Goal: Complete application form: Complete application form

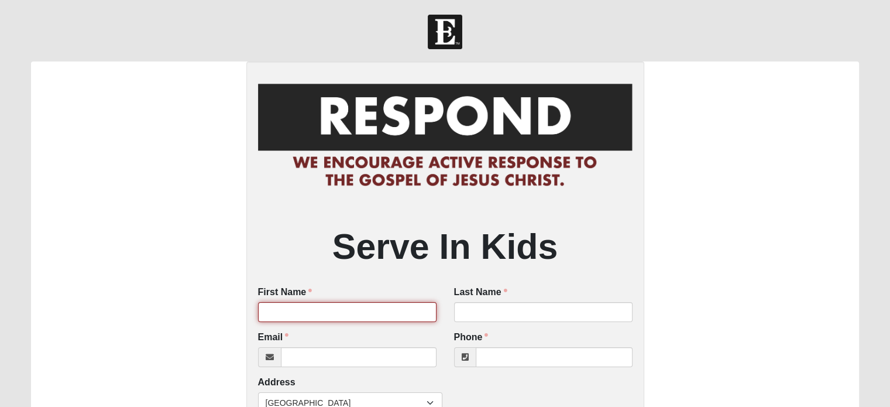
click at [315, 315] on input "First Name" at bounding box center [347, 312] width 178 height 20
click at [314, 315] on input "First Name" at bounding box center [347, 312] width 178 height 20
type input "Shelley"
type input "McLevy"
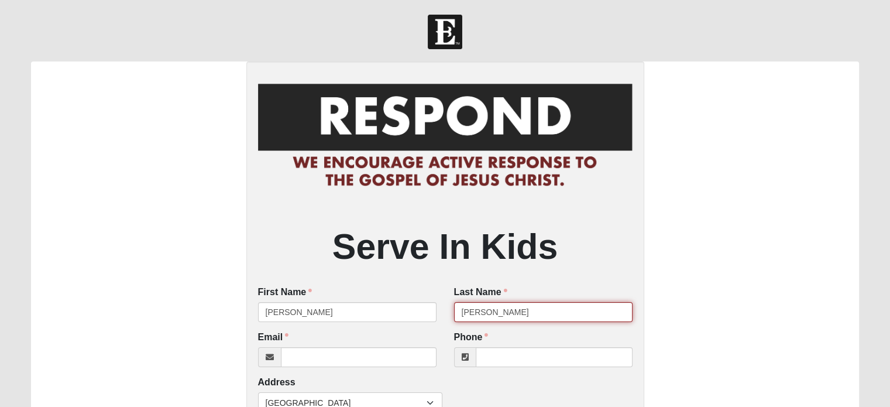
type input "9042960023"
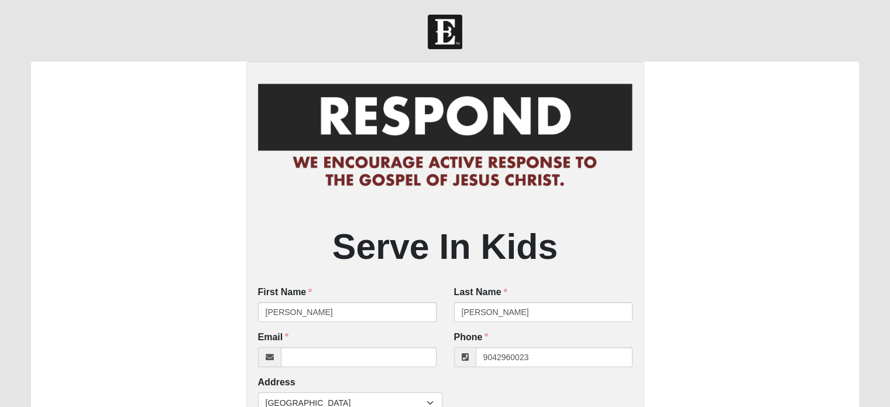
type input "7523 PHILIPS HWY"
type input "Jacksonville"
type input "32256"
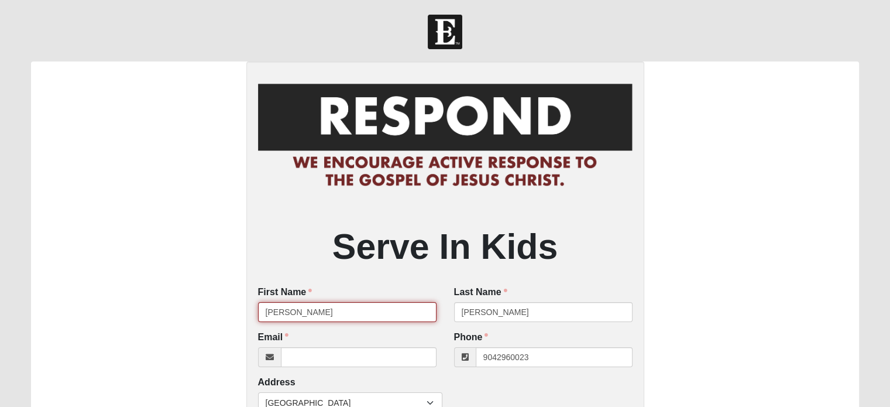
type input "(904) 296-0023"
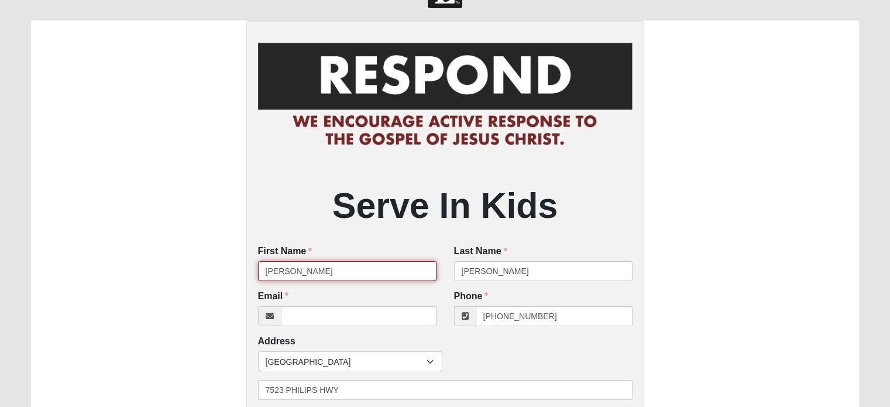
scroll to position [58, 0]
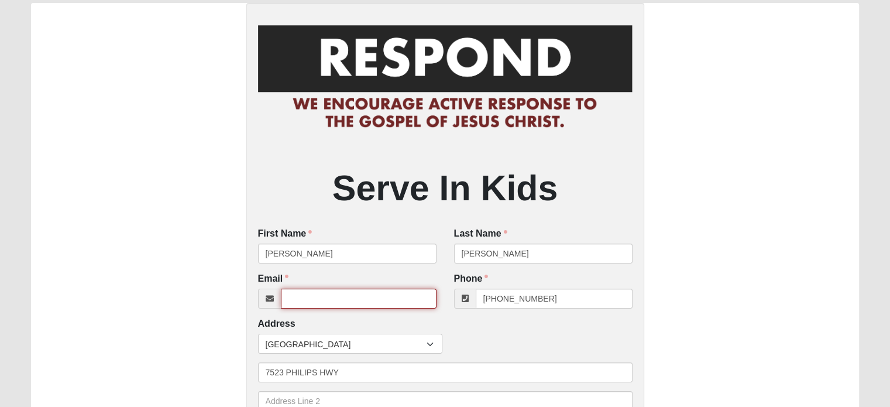
click at [309, 299] on input "Email" at bounding box center [359, 298] width 156 height 20
type input "skmclevy@gmail.com"
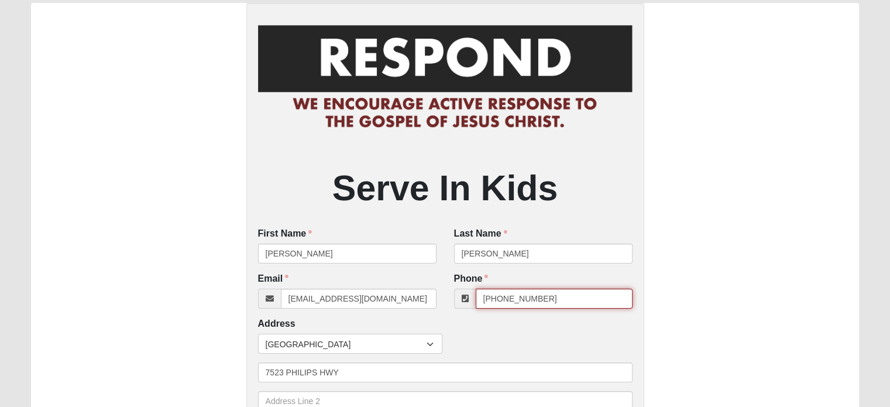
click at [560, 297] on input "(904) 296-0023" at bounding box center [554, 298] width 157 height 20
drag, startPoint x: 555, startPoint y: 301, endPoint x: 491, endPoint y: 295, distance: 64.0
click at [493, 296] on input "(904) 296-0023" at bounding box center [554, 298] width 157 height 20
click at [543, 299] on input "(904) 296-0023" at bounding box center [554, 298] width 157 height 20
drag, startPoint x: 522, startPoint y: 299, endPoint x: 502, endPoint y: 301, distance: 20.0
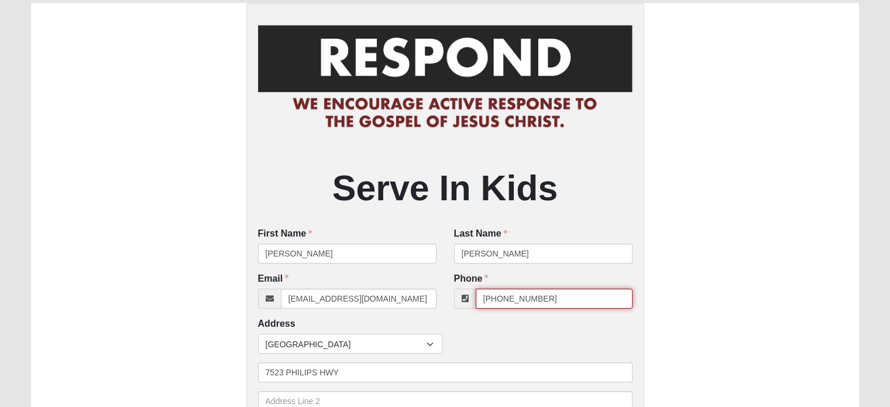
click at [502, 301] on input "(904) 296-0023" at bounding box center [554, 298] width 157 height 20
click at [515, 297] on input "(904)5711862" at bounding box center [554, 298] width 157 height 20
type input "(904) 571-1862"
click at [322, 341] on span "[GEOGRAPHIC_DATA]" at bounding box center [346, 344] width 161 height 20
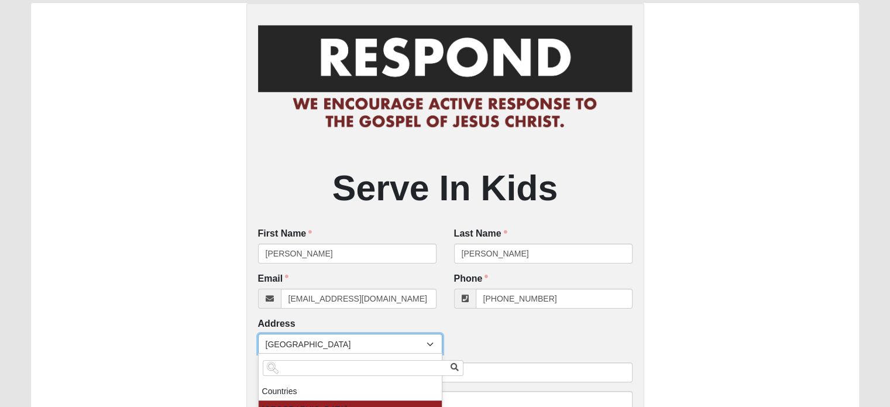
click at [165, 292] on div "Serve In Kids First Name Shelley First Name is required. Last Name McLevy Last …" at bounding box center [445, 367] width 828 height 729
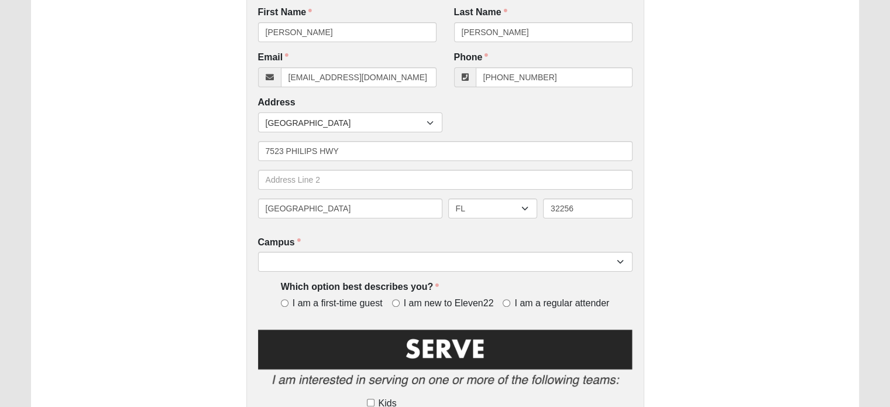
scroll to position [292, 0]
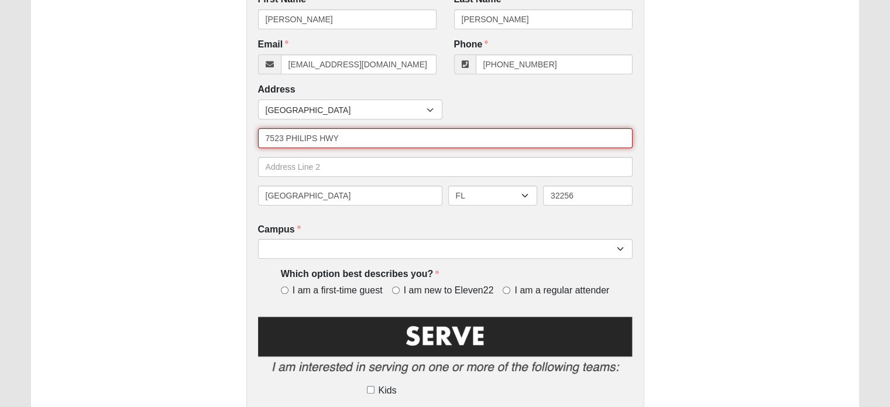
drag, startPoint x: 275, startPoint y: 142, endPoint x: 246, endPoint y: 142, distance: 28.7
click at [246, 142] on div "Serve In Kids First Name Shelley First Name is required. Last Name McLevy Last …" at bounding box center [445, 133] width 398 height 729
type input "755 Scrub Jay Dr."
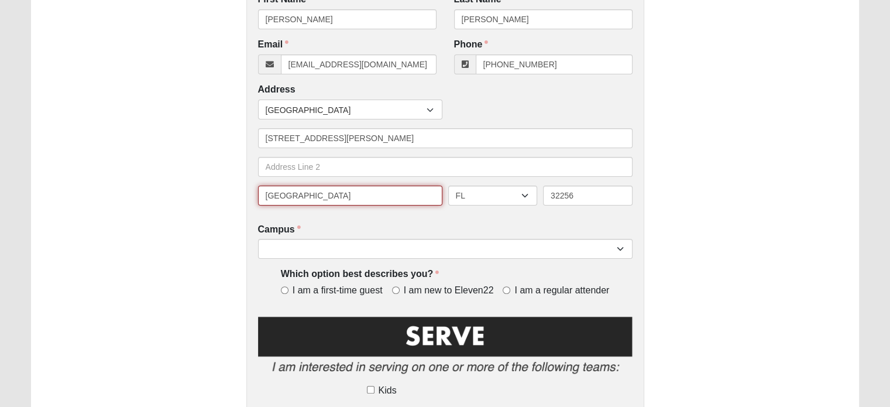
drag, startPoint x: 305, startPoint y: 198, endPoint x: 246, endPoint y: 197, distance: 59.7
click at [246, 197] on div "Serve In Kids First Name Shelley First Name is required. Last Name McLevy Last …" at bounding box center [445, 133] width 398 height 729
type input "St. Augustine"
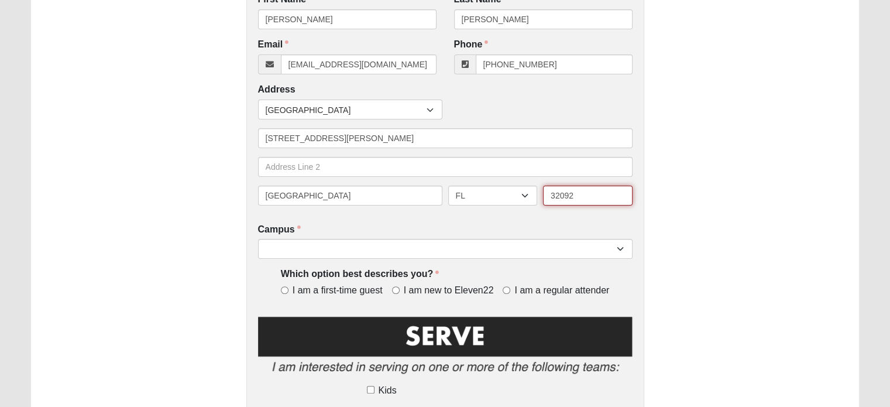
type input "32092"
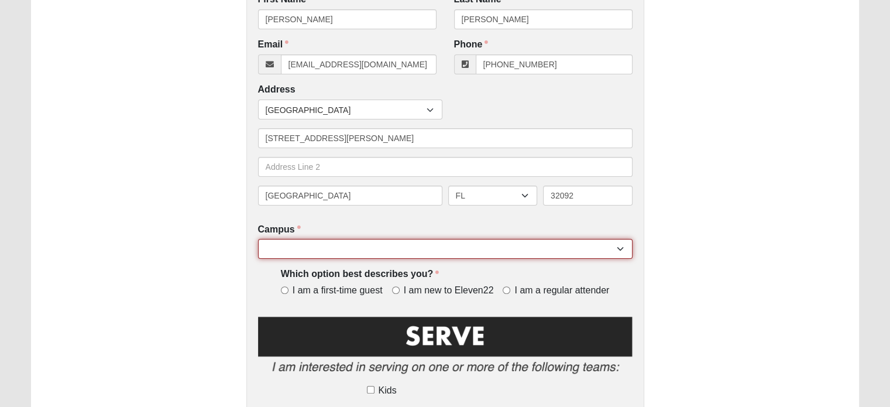
click at [610, 247] on select "Arlington Baymeadows College Park Orlando (Coming Soon) Eleven22 Online Fleming…" at bounding box center [445, 249] width 374 height 20
select select "11"
click at [258, 239] on select "Arlington Baymeadows College Park Orlando (Coming Soon) Eleven22 Online Fleming…" at bounding box center [445, 249] width 374 height 20
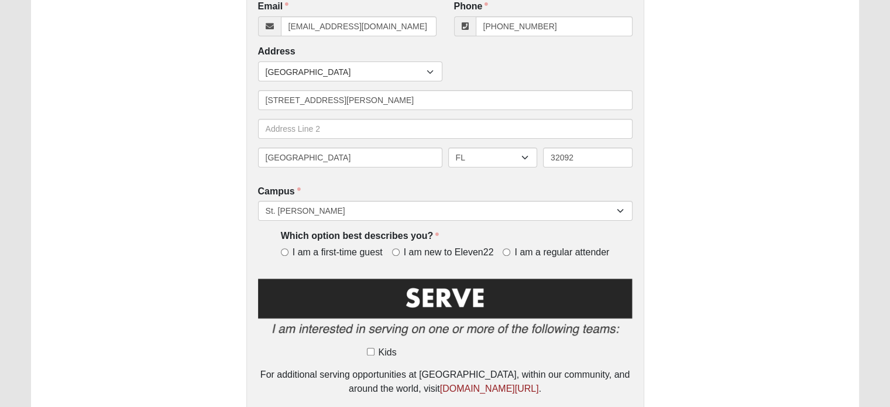
scroll to position [351, 0]
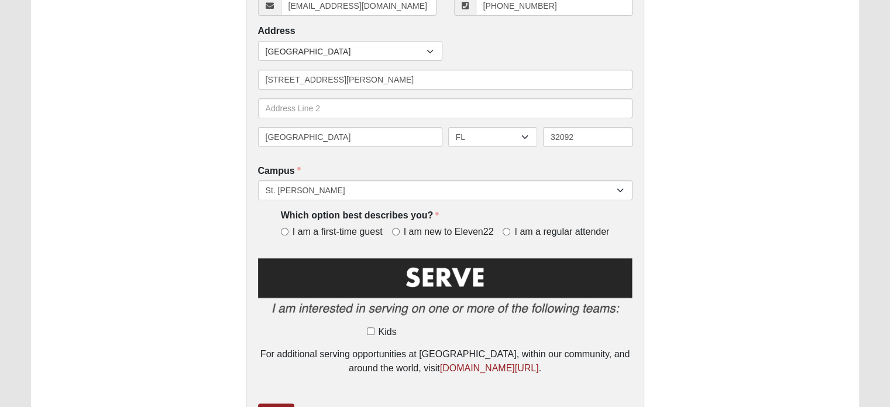
click at [539, 229] on span "I am a regular attender" at bounding box center [561, 231] width 95 height 13
click at [510, 229] on input "I am a regular attender" at bounding box center [507, 232] width 8 height 8
radio input "true"
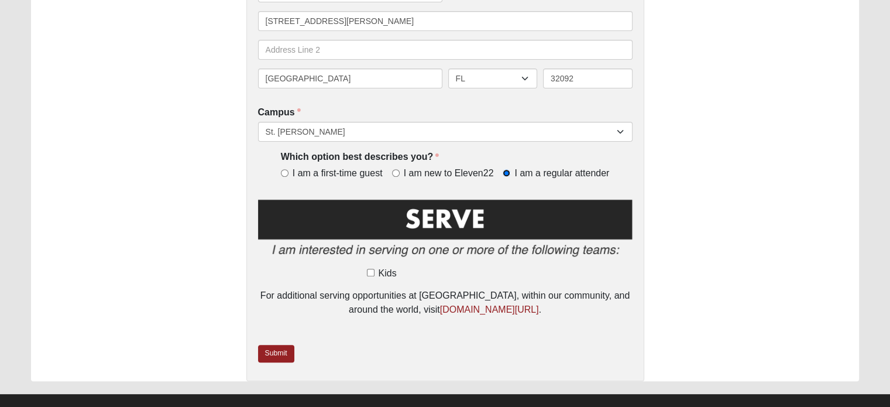
scroll to position [427, 0]
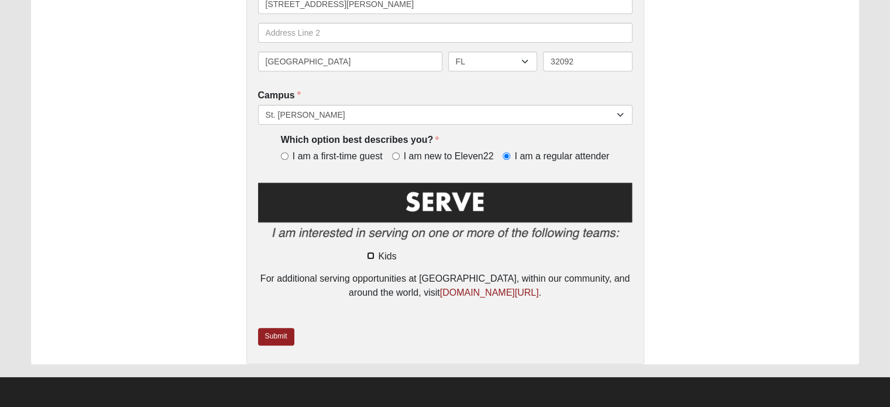
click at [369, 253] on input "Kids" at bounding box center [371, 256] width 8 height 8
checkbox input "true"
click at [273, 335] on link "Submit" at bounding box center [276, 336] width 36 height 17
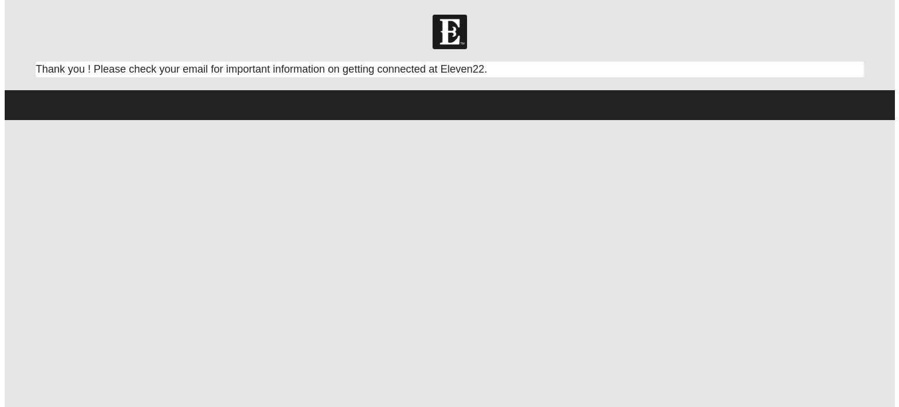
scroll to position [0, 0]
